Goal: Find specific page/section: Find specific page/section

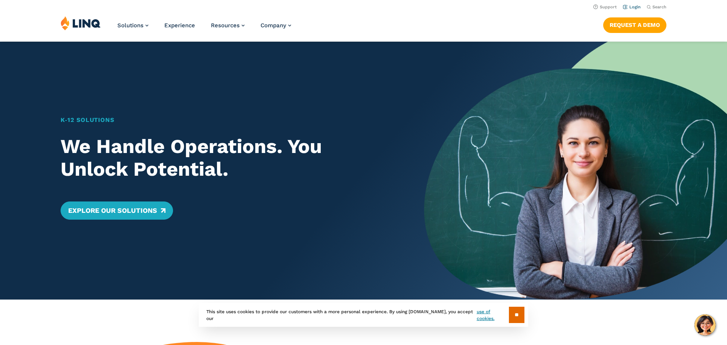
click at [636, 10] on li "Login" at bounding box center [632, 6] width 18 height 8
click at [631, 10] on li "Login" at bounding box center [632, 6] width 18 height 8
click at [633, 8] on link "Login" at bounding box center [632, 7] width 18 height 5
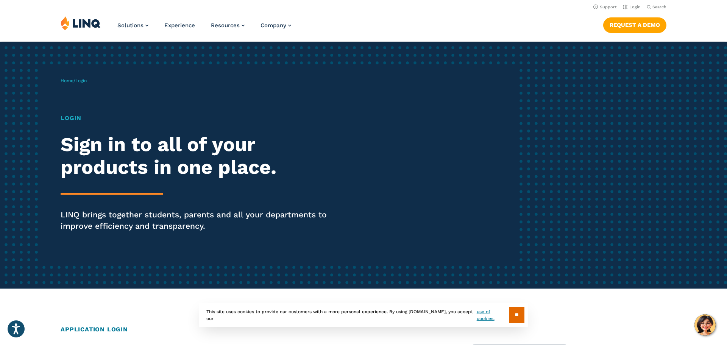
click at [83, 81] on span "Login" at bounding box center [80, 80] width 11 height 5
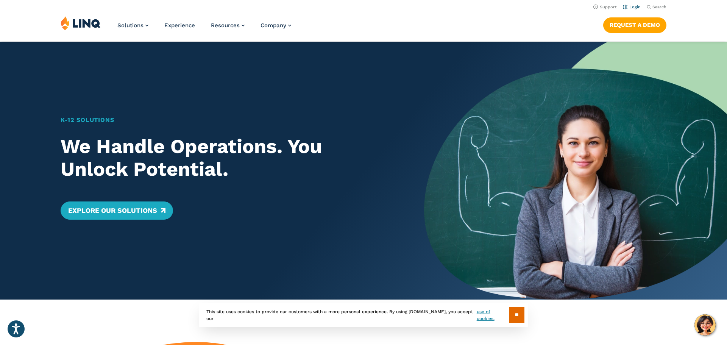
click at [630, 8] on link "Login" at bounding box center [632, 7] width 18 height 5
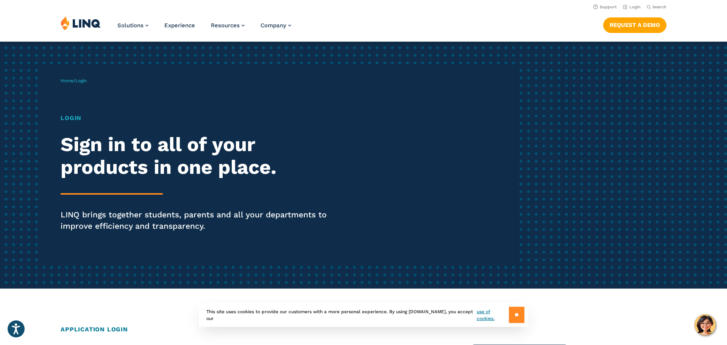
click at [513, 316] on input "**" at bounding box center [517, 315] width 16 height 16
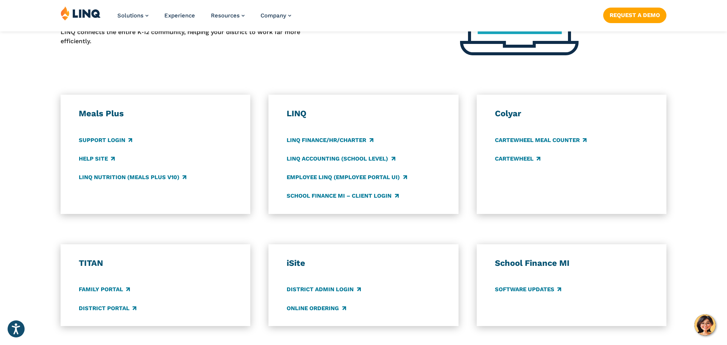
scroll to position [364, 0]
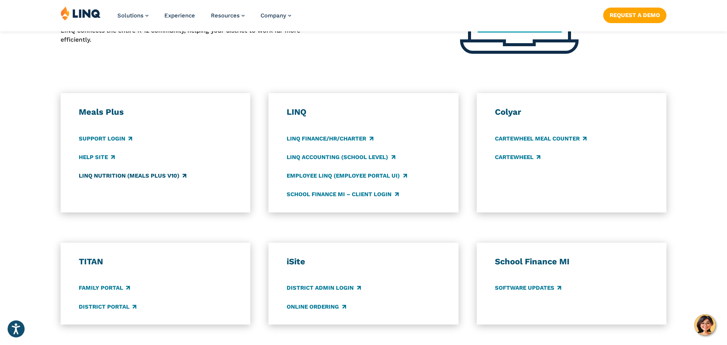
click at [120, 177] on link "LINQ Nutrition (Meals Plus v10)" at bounding box center [133, 176] width 108 height 8
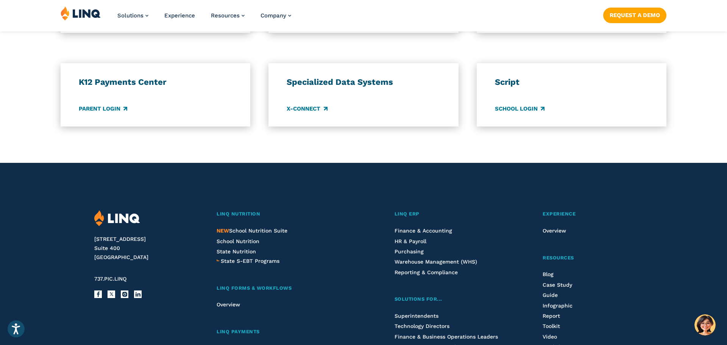
scroll to position [712, 0]
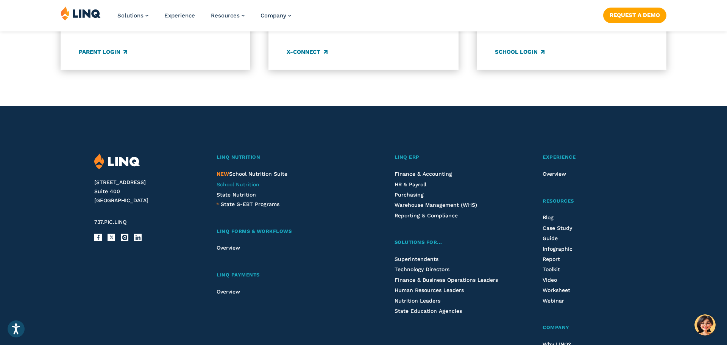
click at [250, 184] on span "School Nutrition" at bounding box center [238, 184] width 43 height 6
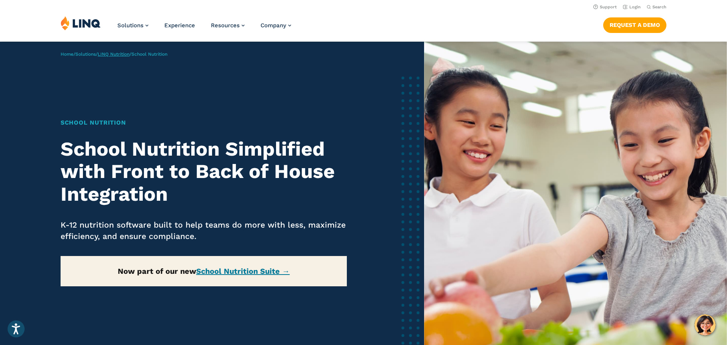
click at [129, 54] on link "LINQ Nutrition" at bounding box center [114, 54] width 32 height 5
